Goal: Navigation & Orientation: Find specific page/section

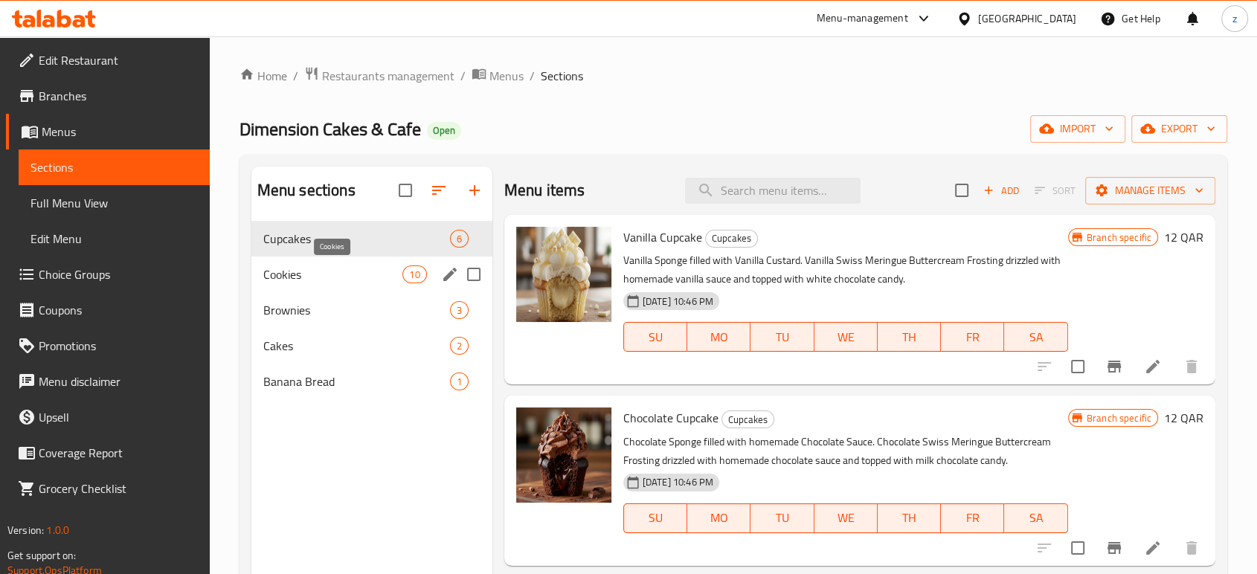
click at [323, 272] on span "Cookies" at bounding box center [333, 274] width 140 height 18
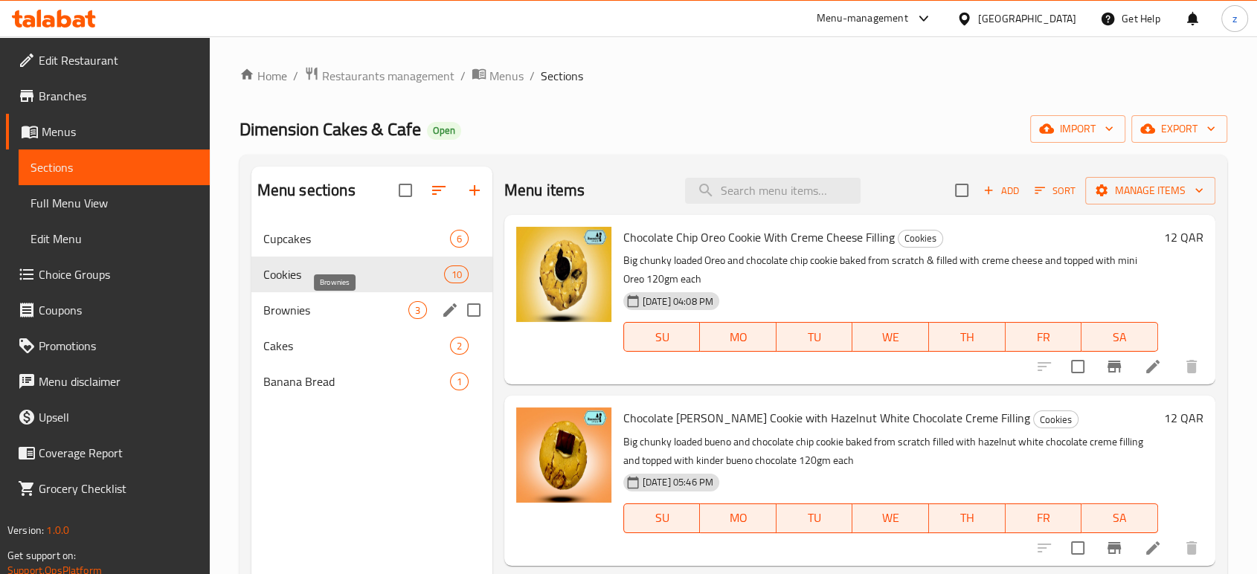
click at [309, 303] on span "Brownies" at bounding box center [335, 310] width 145 height 18
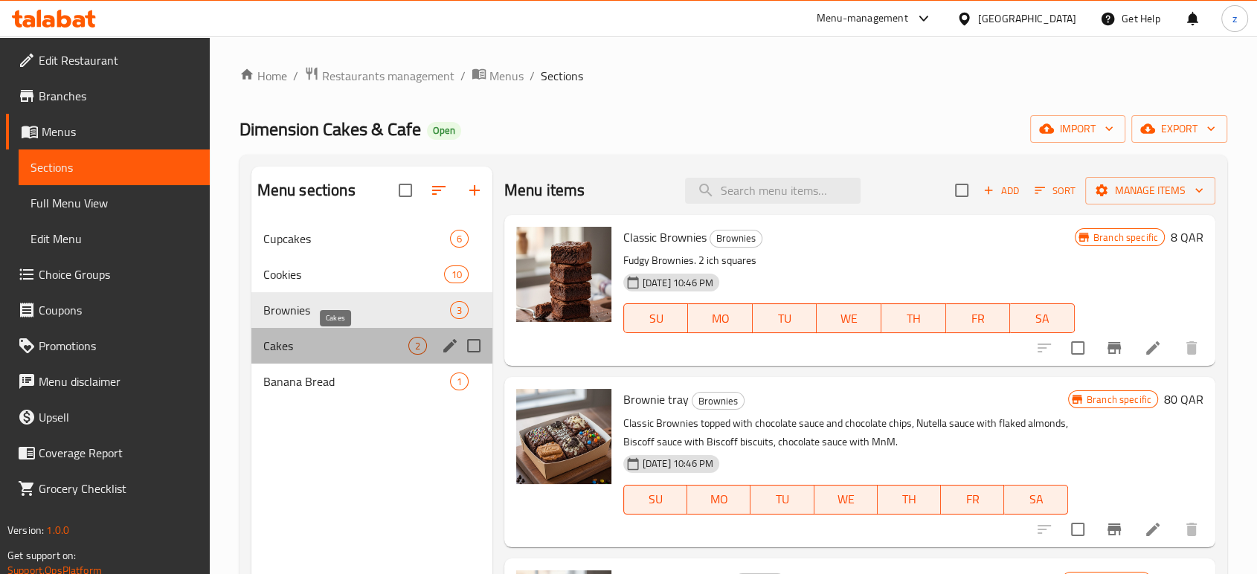
click at [339, 343] on span "Cakes" at bounding box center [335, 346] width 145 height 18
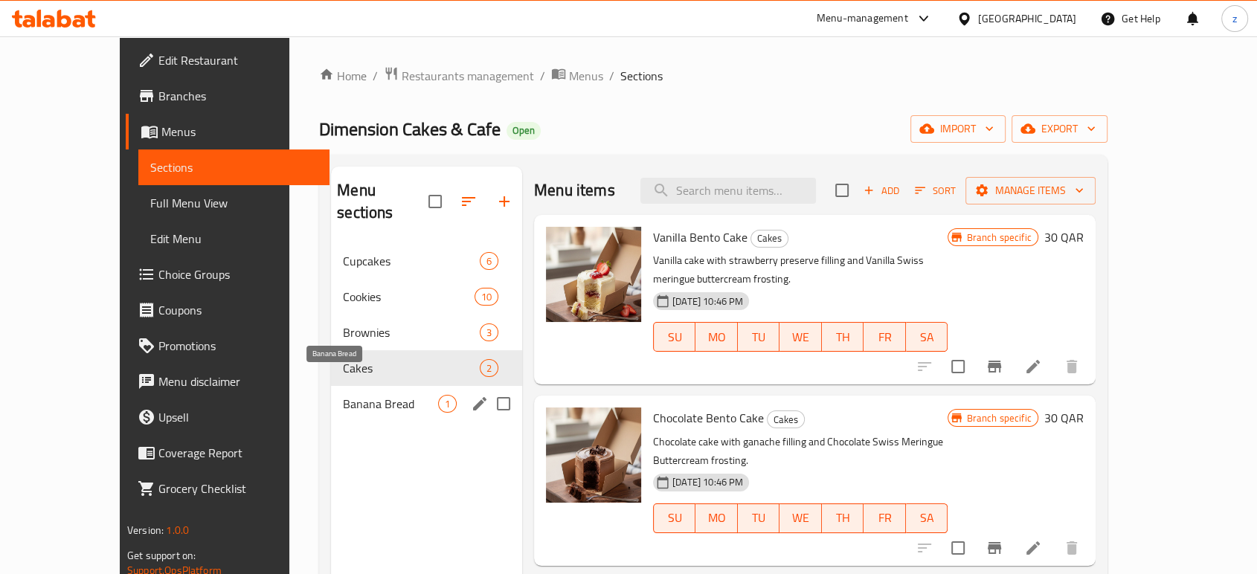
click at [347, 395] on span "Banana Bread" at bounding box center [390, 404] width 95 height 18
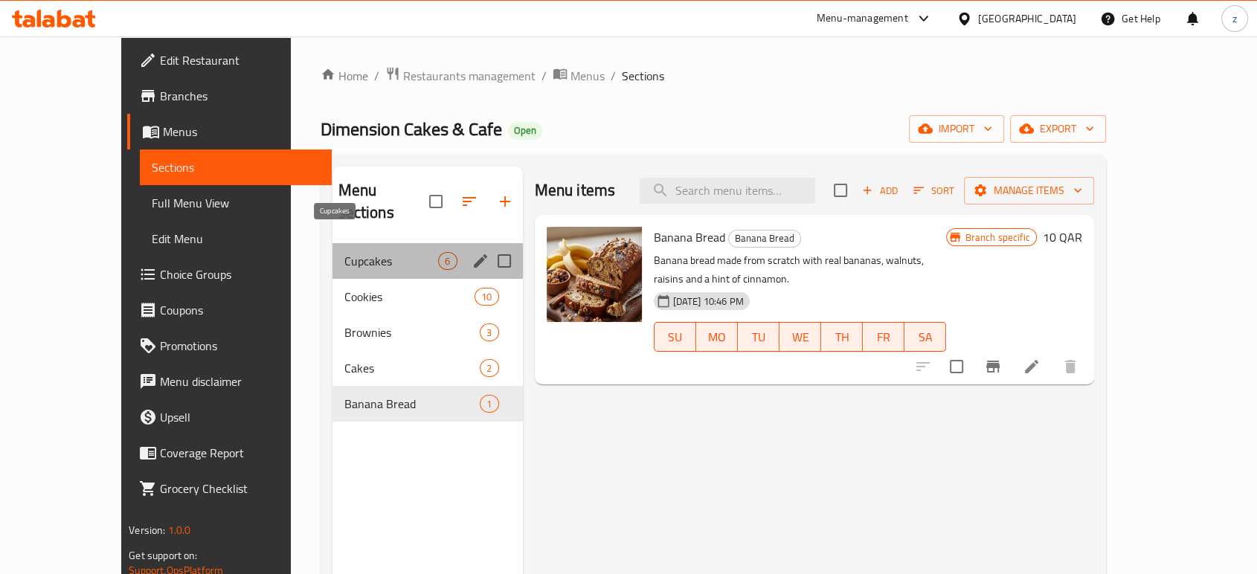
click at [344, 252] on span "Cupcakes" at bounding box center [391, 261] width 94 height 18
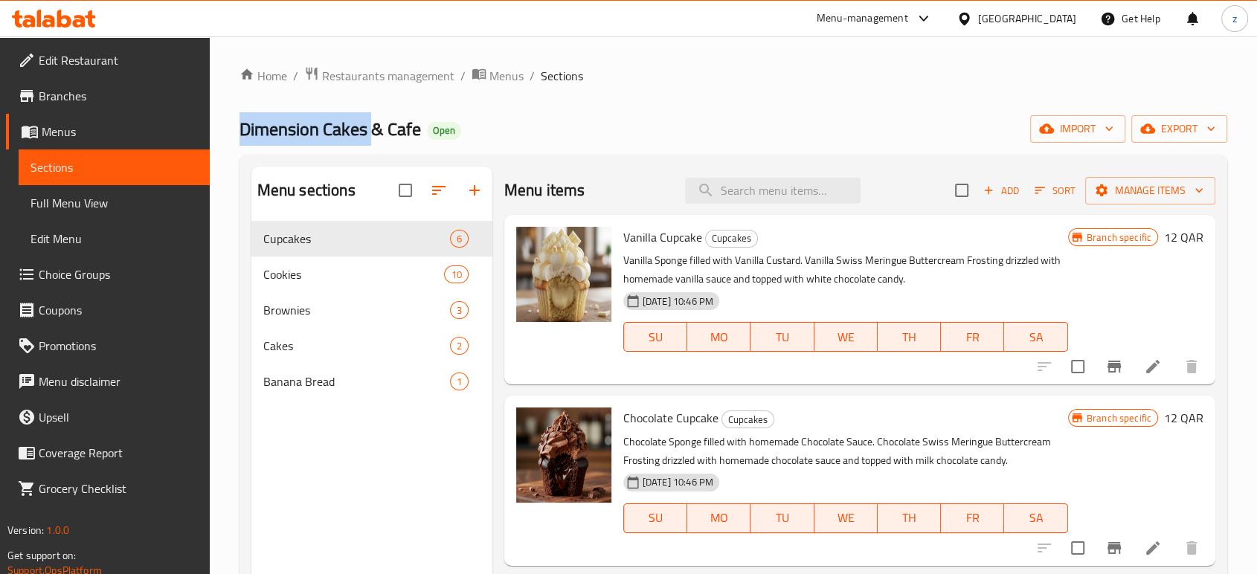
copy span "Dimension Cakes"
drag, startPoint x: 239, startPoint y: 132, endPoint x: 369, endPoint y: 130, distance: 130.1
click at [369, 130] on span "Dimension Cakes & Cafe" at bounding box center [329, 128] width 181 height 33
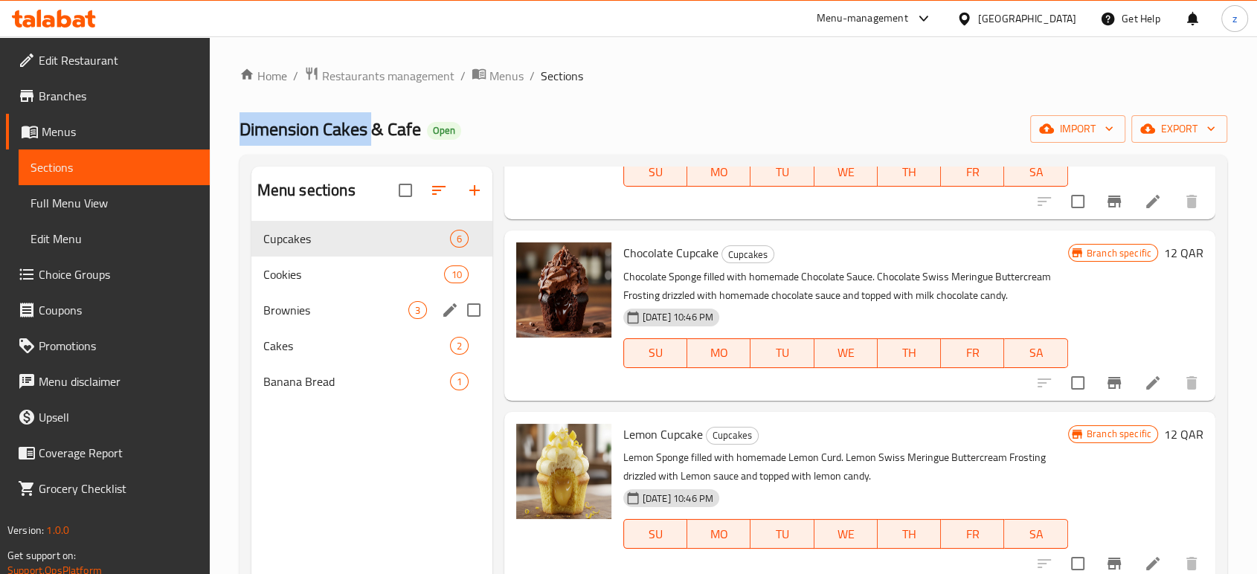
click at [369, 270] on span "Cookies" at bounding box center [353, 274] width 181 height 18
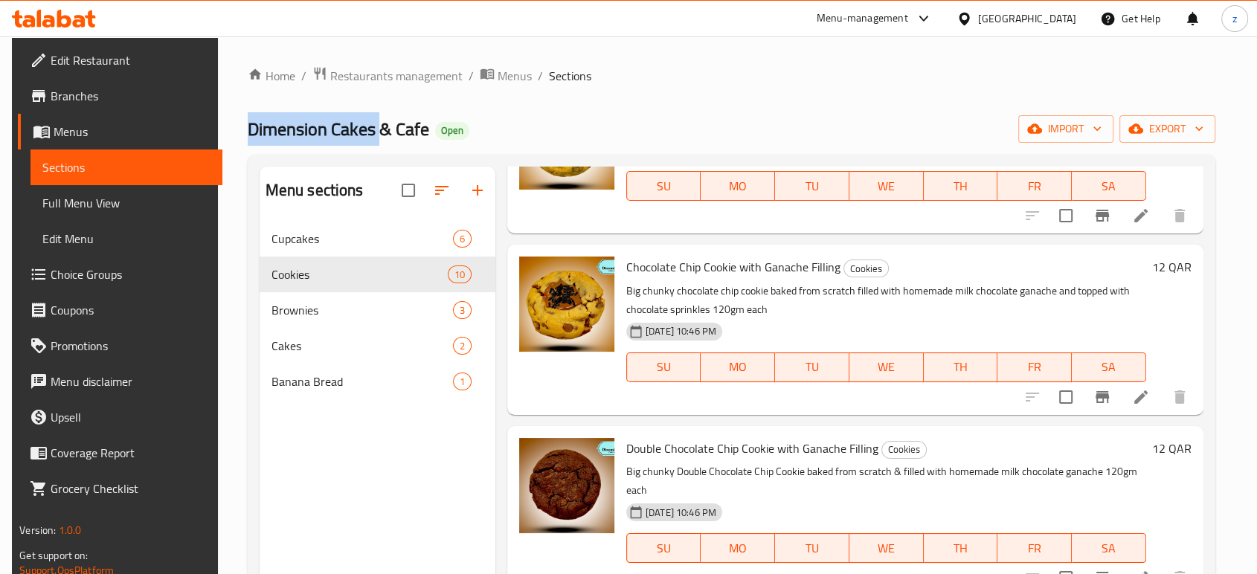
scroll to position [578, 0]
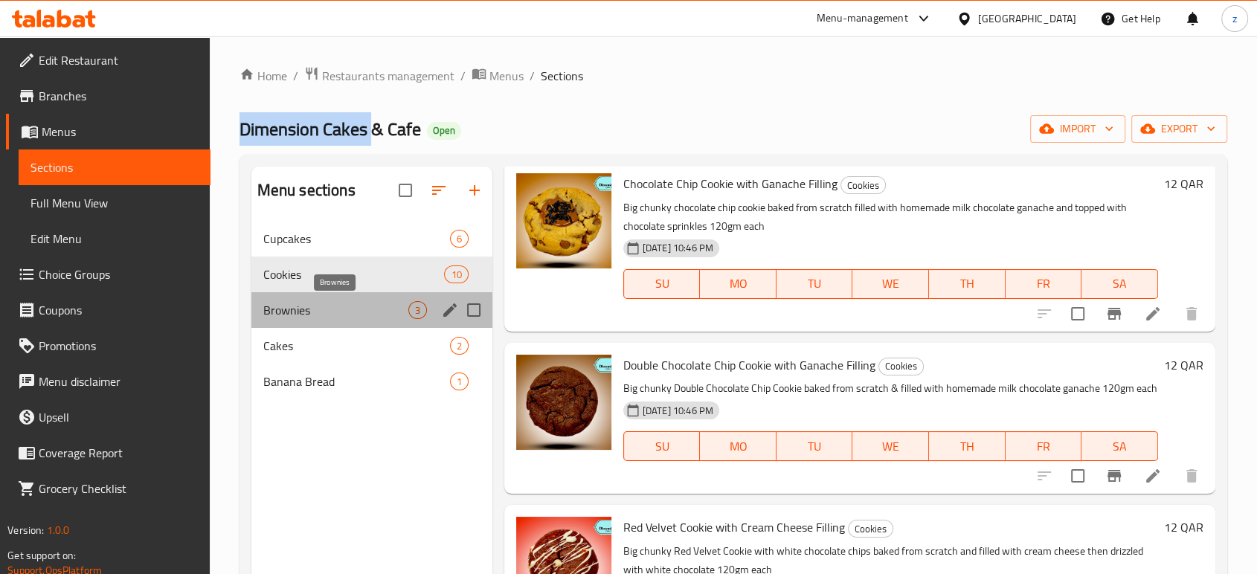
click at [332, 318] on span "Brownies" at bounding box center [335, 310] width 145 height 18
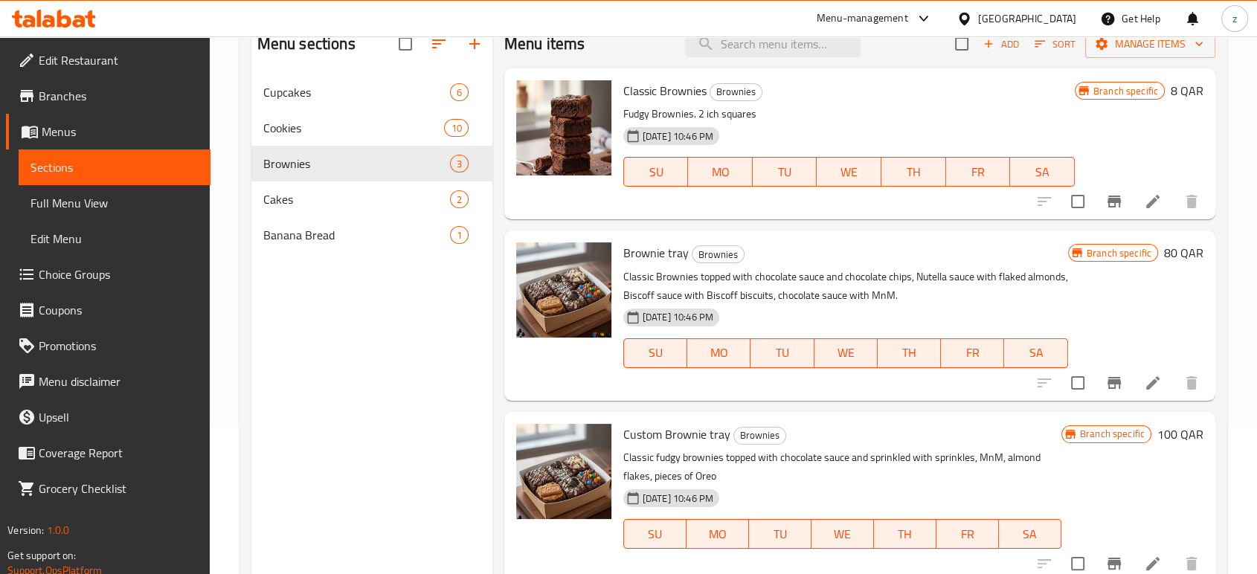
scroll to position [165, 0]
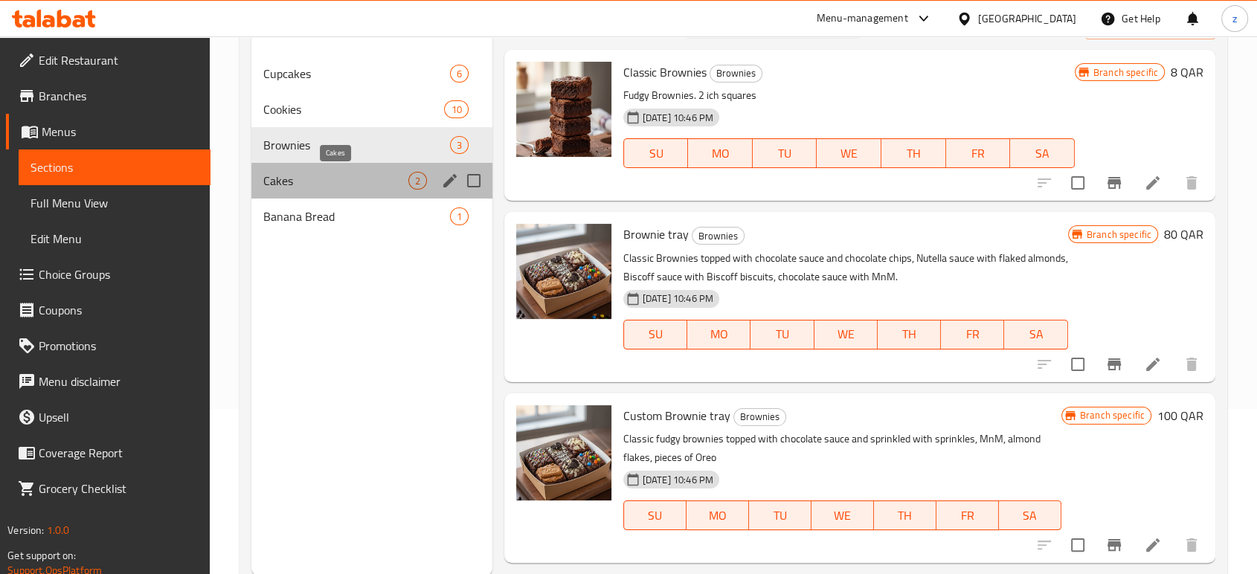
click at [291, 180] on span "Cakes" at bounding box center [335, 181] width 145 height 18
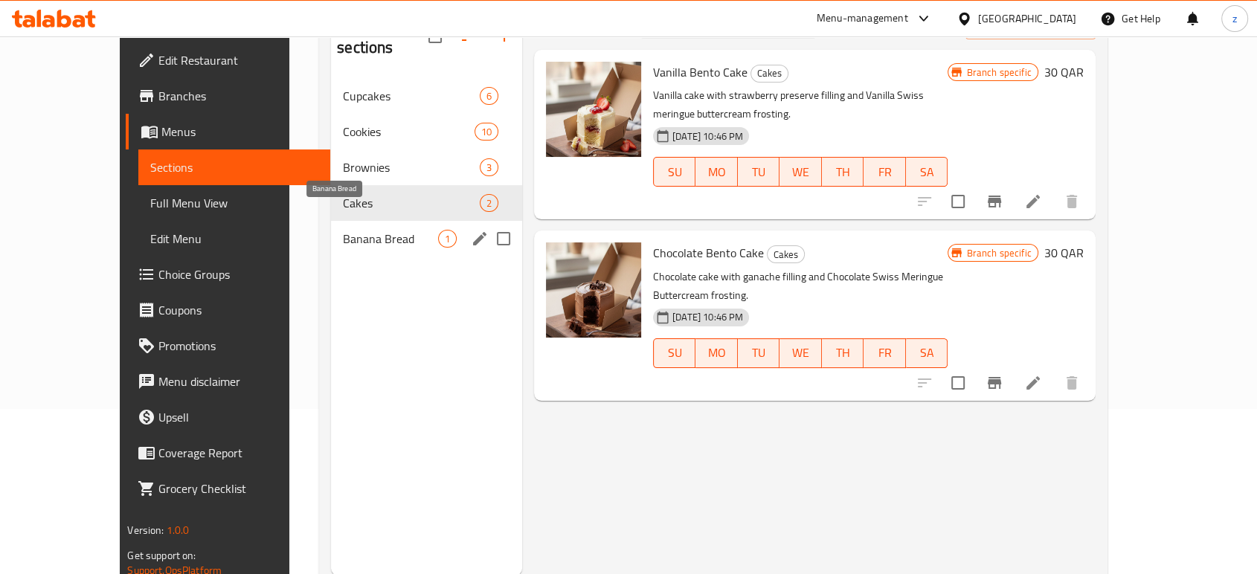
click at [343, 230] on span "Banana Bread" at bounding box center [390, 239] width 95 height 18
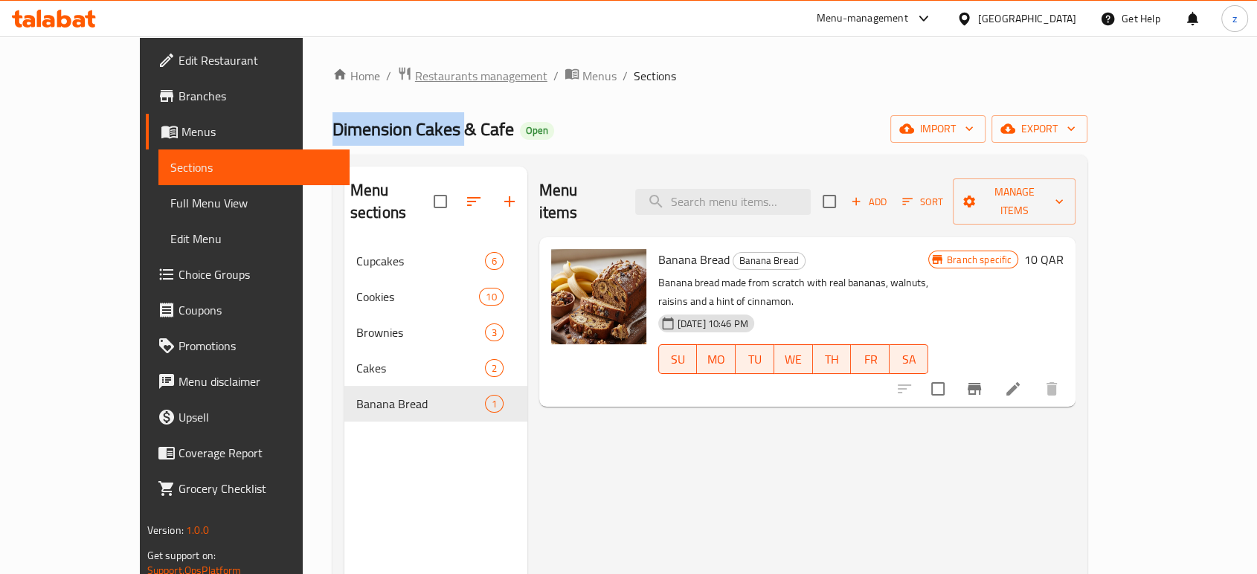
click at [432, 84] on span "Restaurants management" at bounding box center [481, 76] width 132 height 18
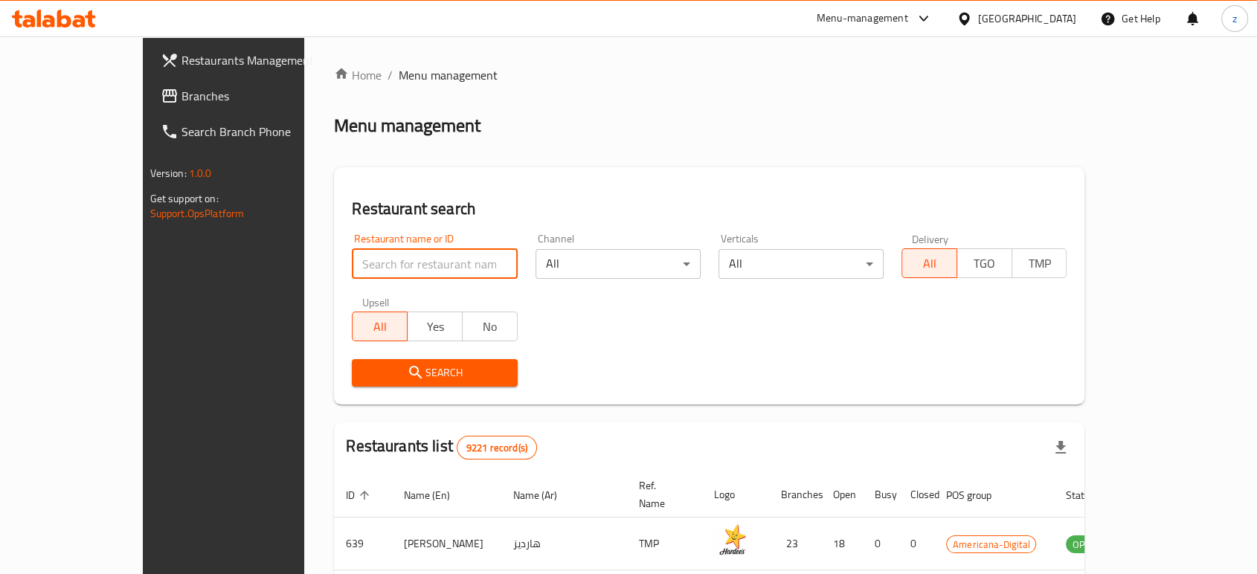
click at [393, 264] on input "search" at bounding box center [434, 264] width 165 height 30
type input "Burger Blast"
click button "Search" at bounding box center [434, 373] width 165 height 28
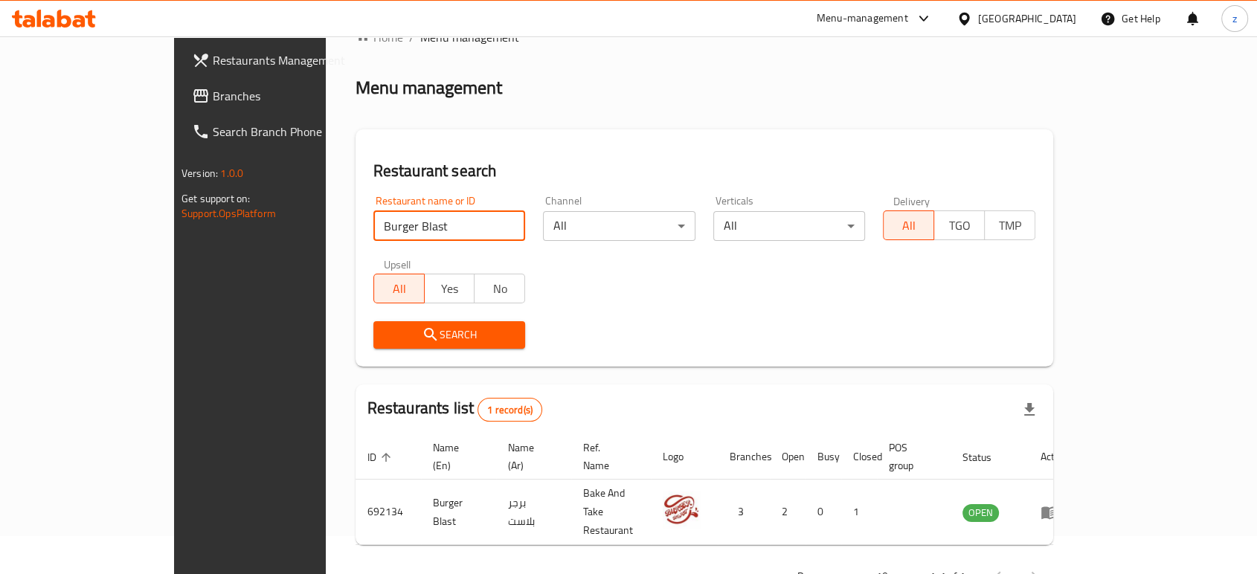
scroll to position [59, 0]
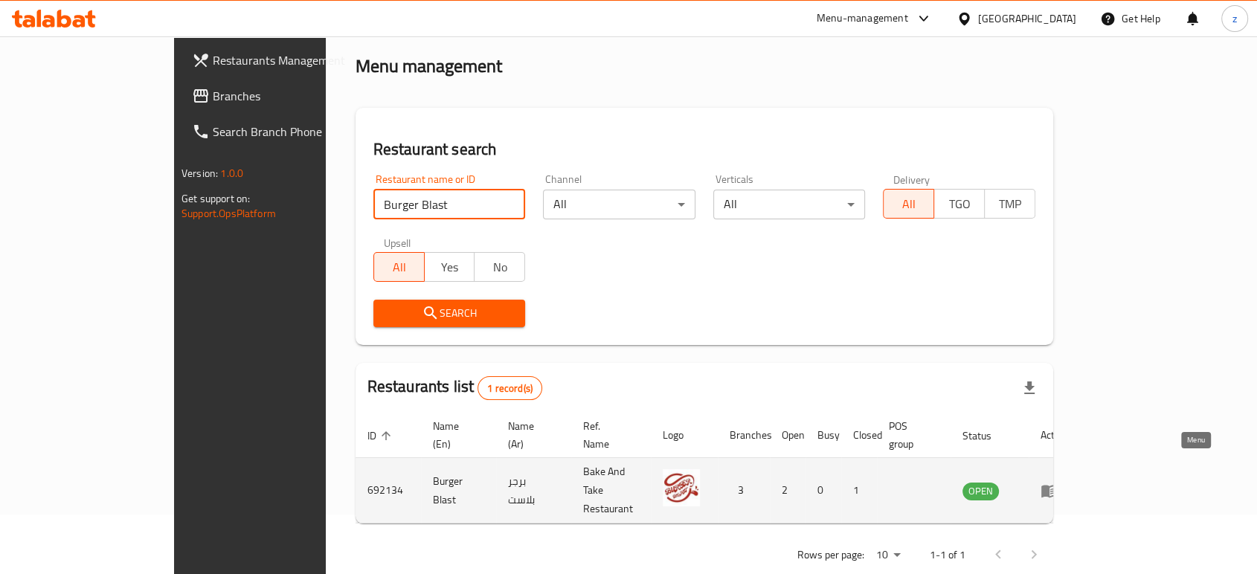
click at [1057, 485] on icon "enhanced table" at bounding box center [1049, 491] width 16 height 13
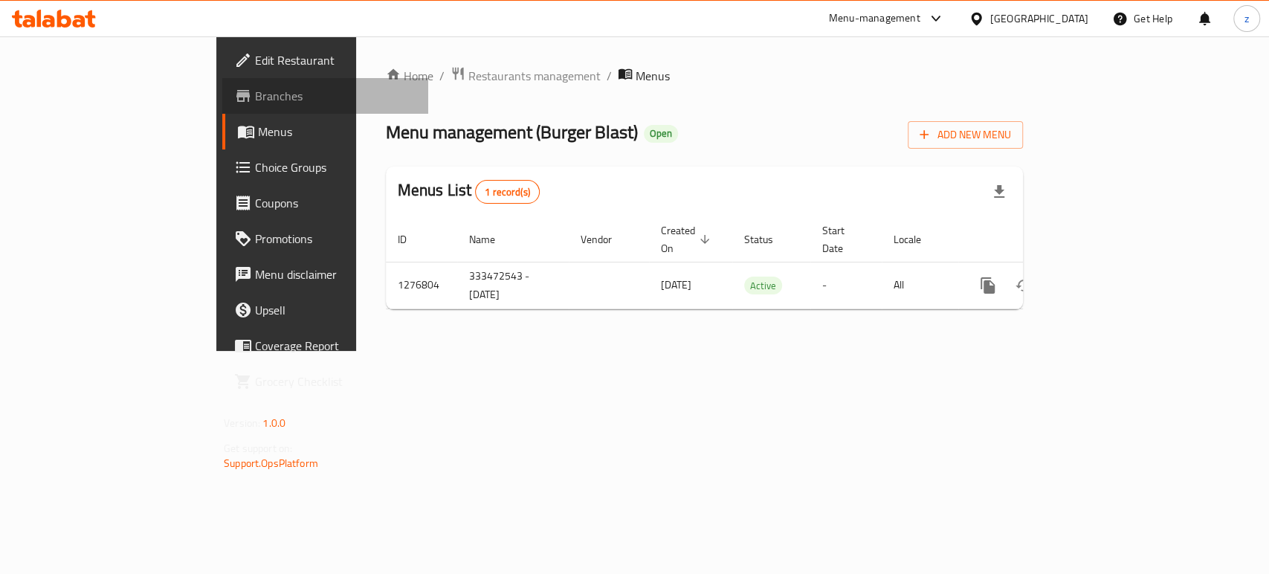
click at [255, 101] on span "Branches" at bounding box center [335, 96] width 161 height 18
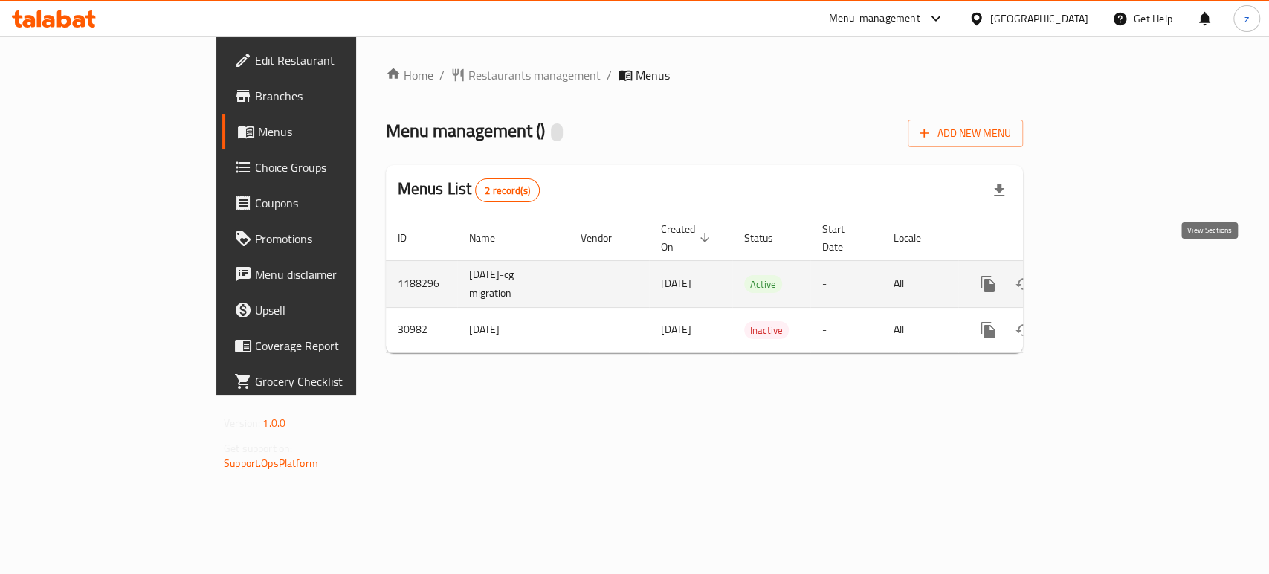
click at [1102, 277] on icon "enhanced table" at bounding box center [1095, 283] width 13 height 13
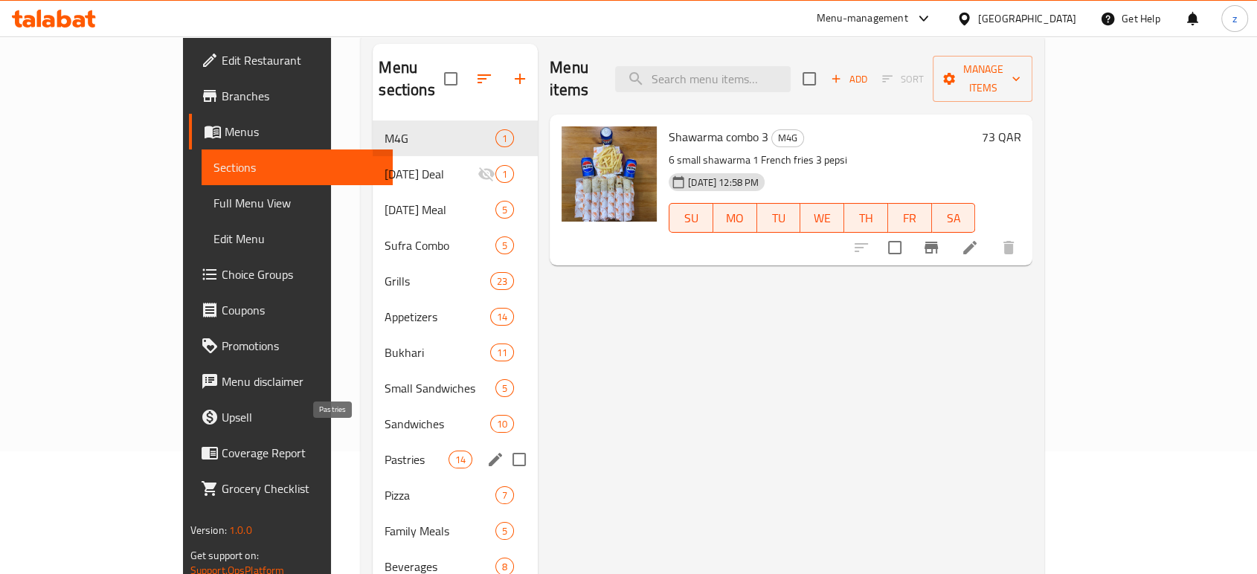
scroll to position [83, 0]
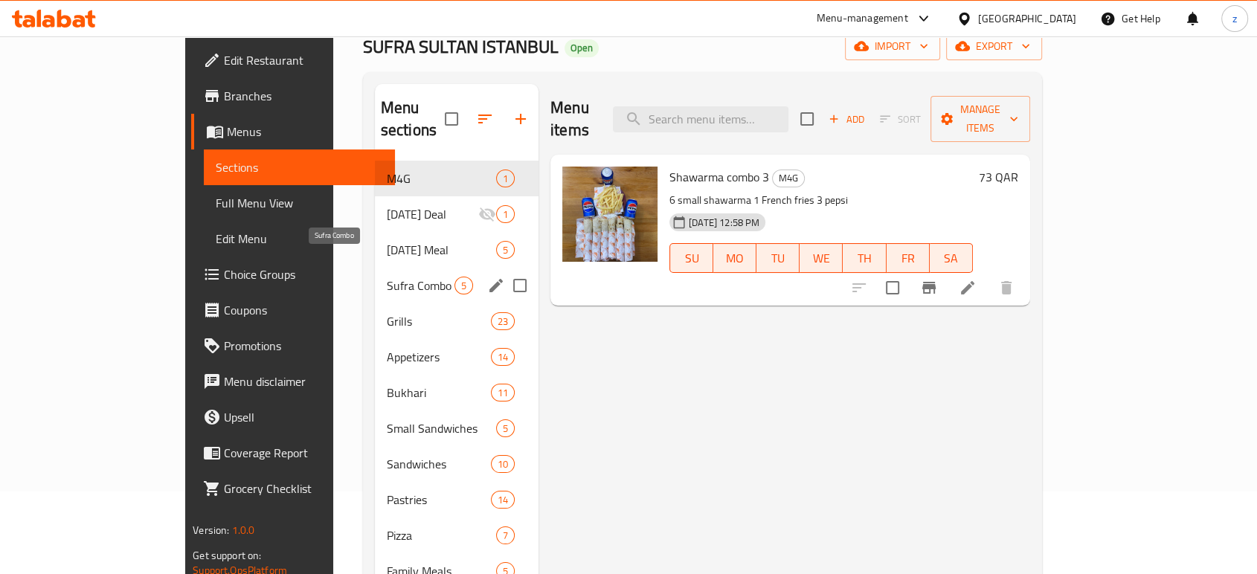
click at [393, 277] on span "Sufra Combo" at bounding box center [421, 286] width 68 height 18
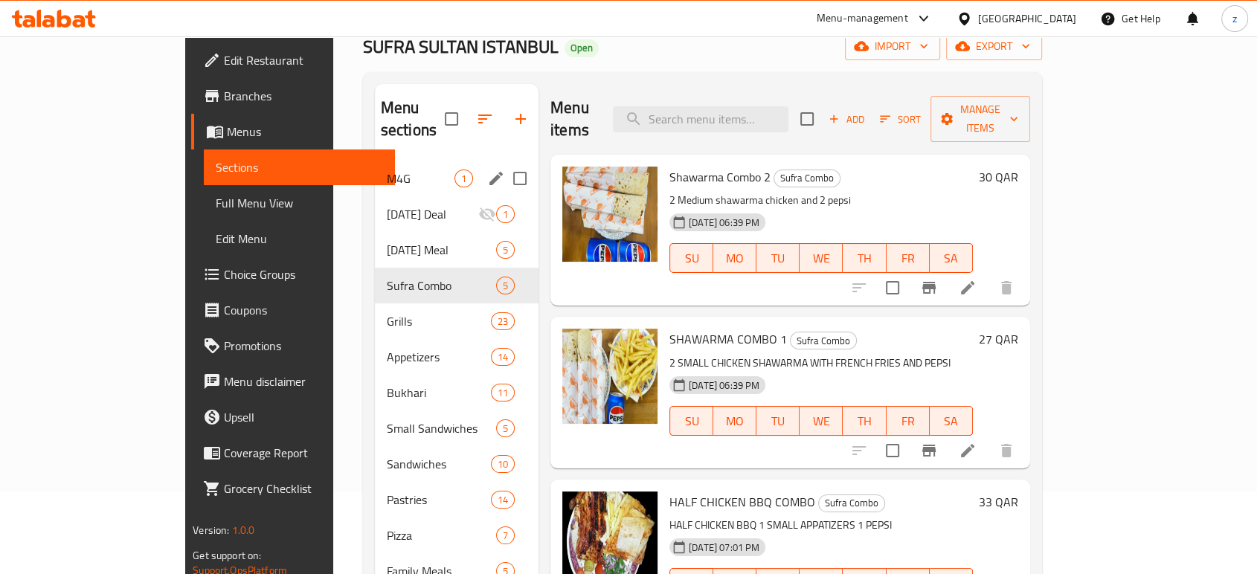
click at [387, 170] on span "M4G" at bounding box center [421, 179] width 68 height 18
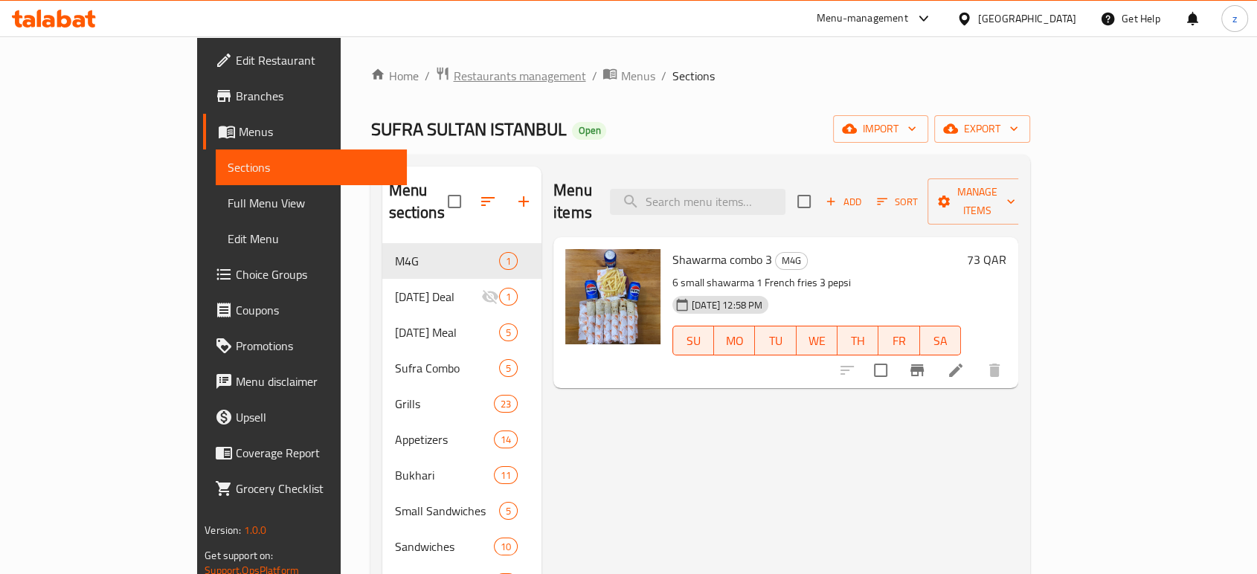
click at [453, 73] on span "Restaurants management" at bounding box center [519, 76] width 132 height 18
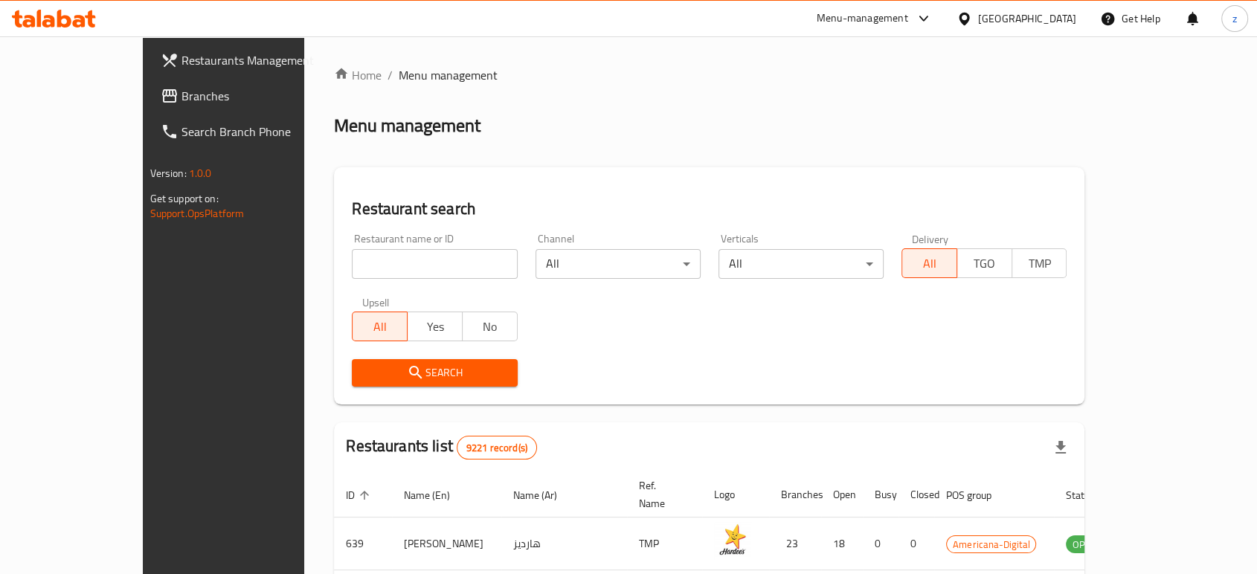
click at [352, 261] on input "search" at bounding box center [434, 264] width 165 height 30
drag, startPoint x: 347, startPoint y: 268, endPoint x: 296, endPoint y: 265, distance: 51.4
click at [352, 265] on input "Arab Chicken" at bounding box center [434, 264] width 165 height 30
click button "Search" at bounding box center [434, 373] width 165 height 28
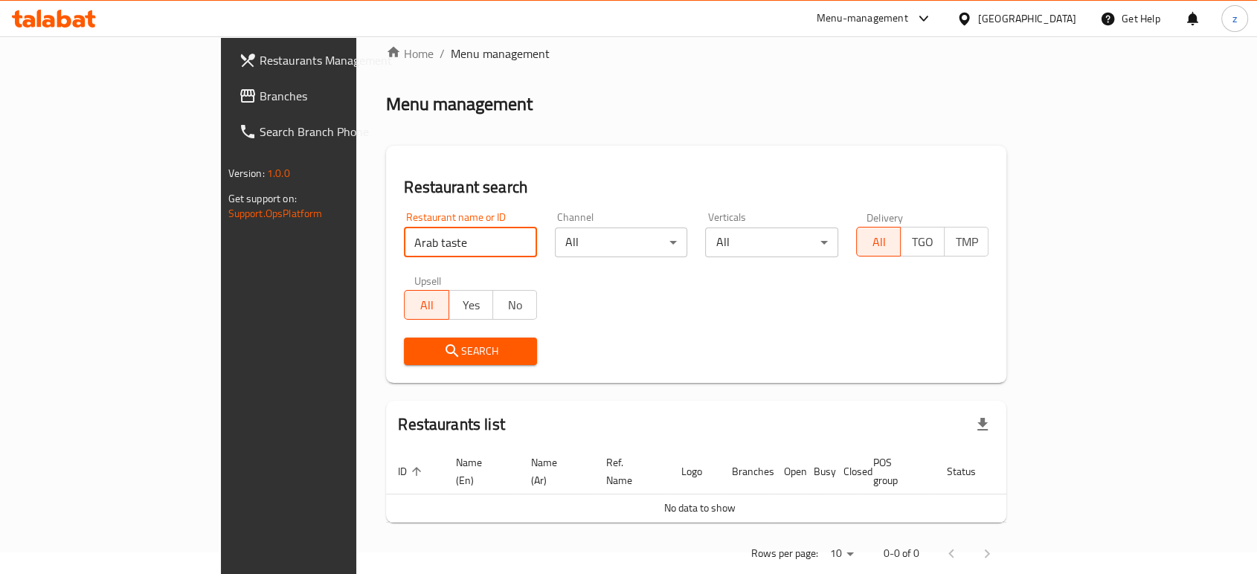
scroll to position [33, 0]
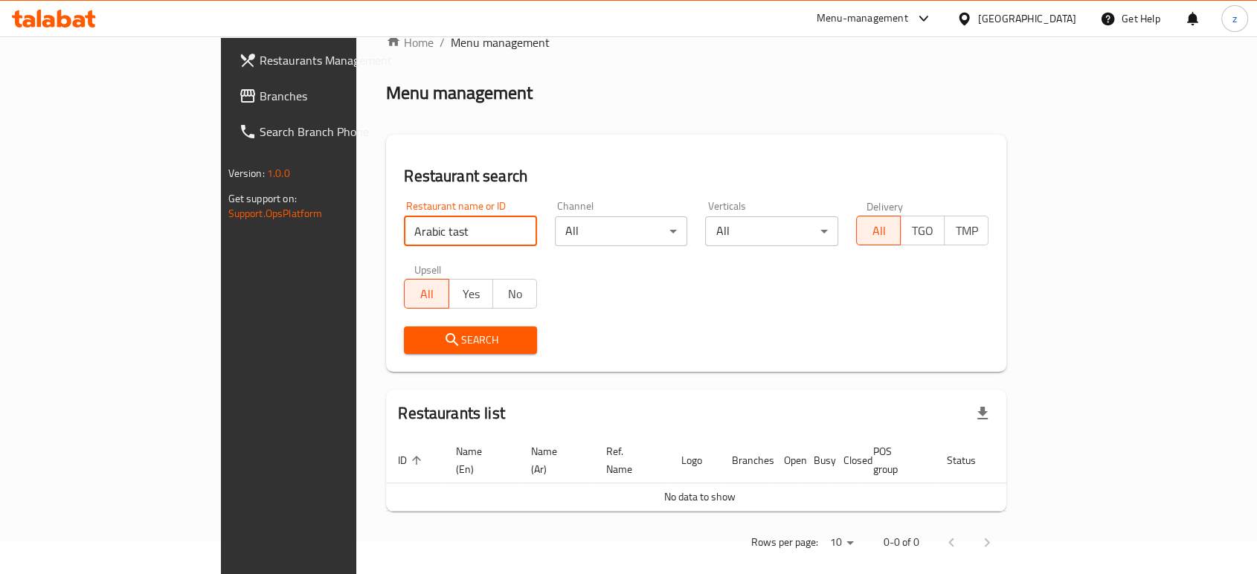
type input "Arabic tast"
click button "Search" at bounding box center [470, 340] width 133 height 28
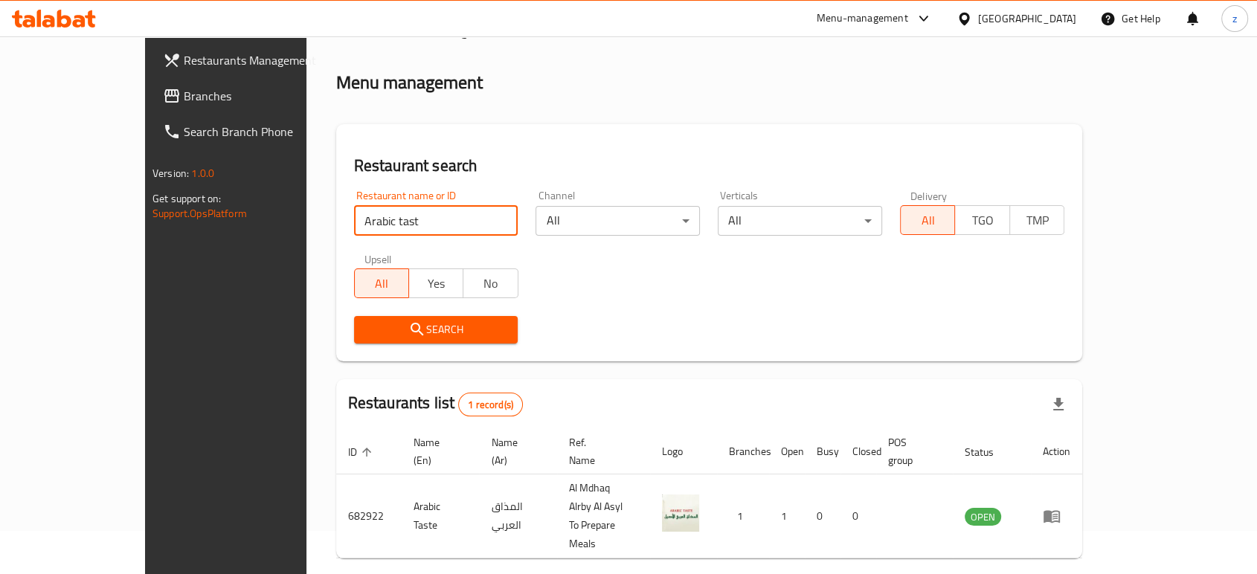
scroll to position [59, 0]
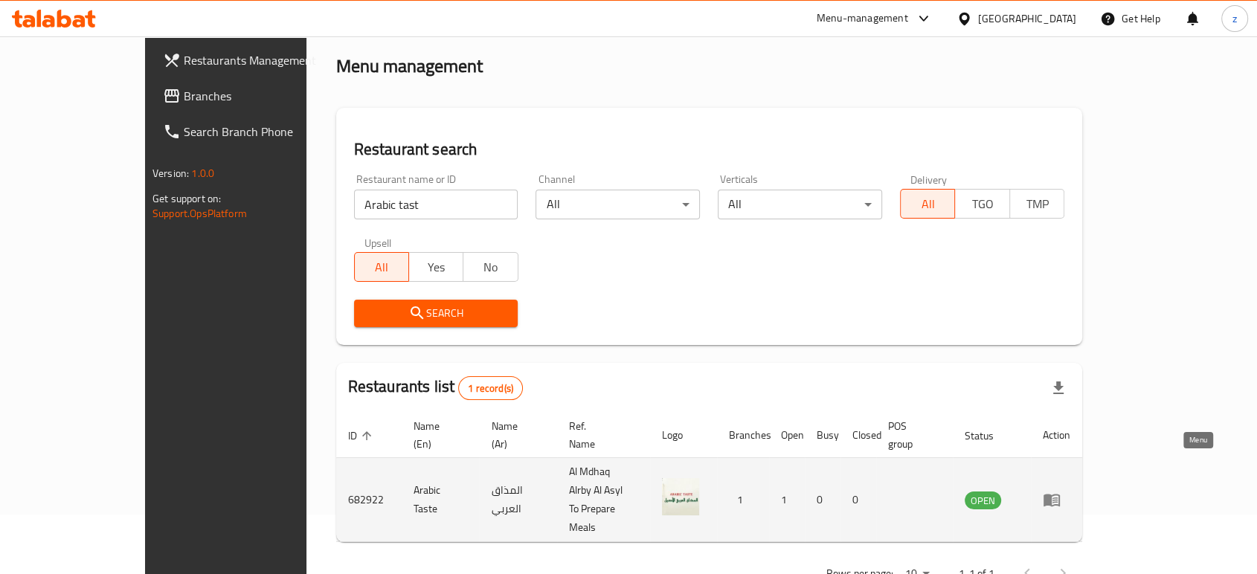
click at [1060, 494] on icon "enhanced table" at bounding box center [1051, 500] width 16 height 13
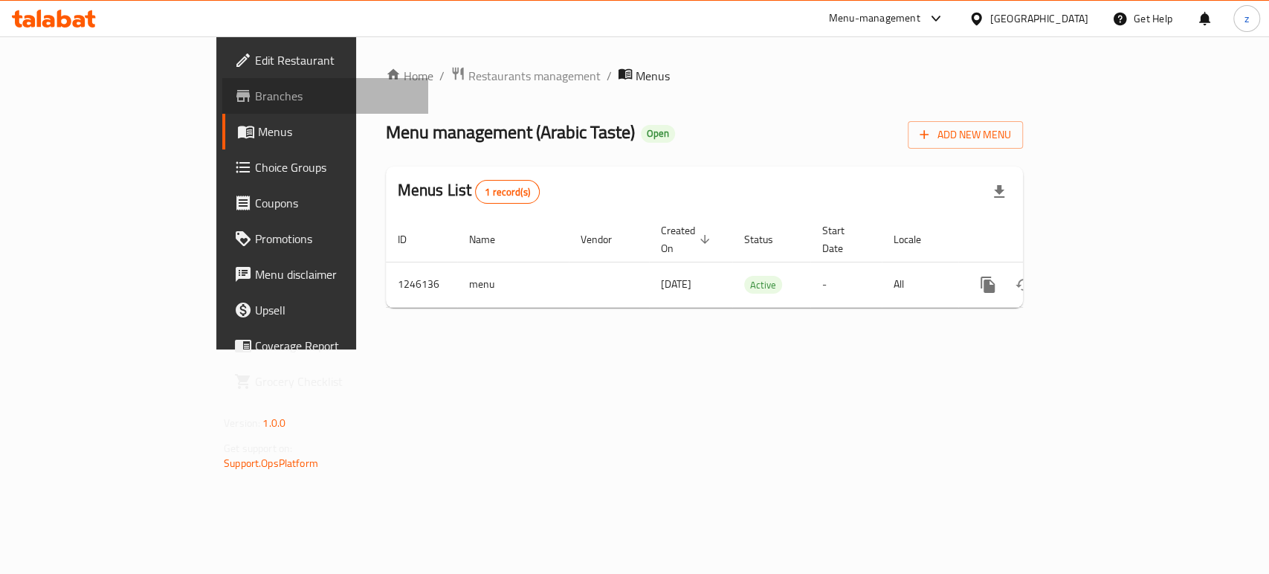
click at [255, 103] on span "Branches" at bounding box center [335, 96] width 161 height 18
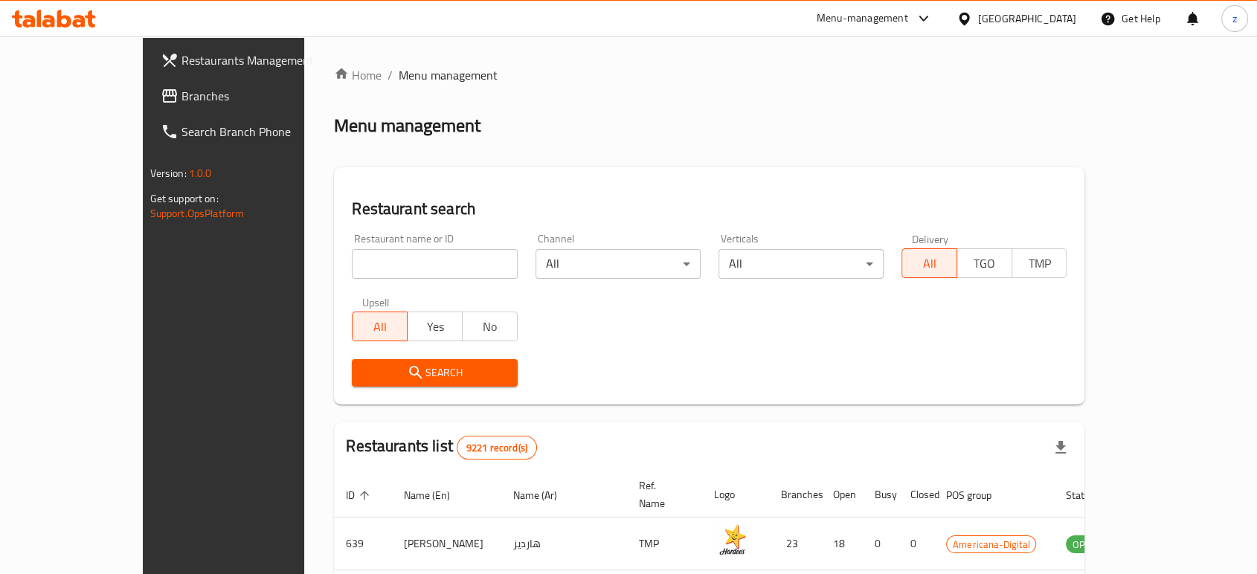
click at [908, 25] on div "Menu-management" at bounding box center [861, 19] width 91 height 18
click at [868, 97] on div "Agent Campaigns Center" at bounding box center [851, 100] width 112 height 16
